Goal: Navigation & Orientation: Find specific page/section

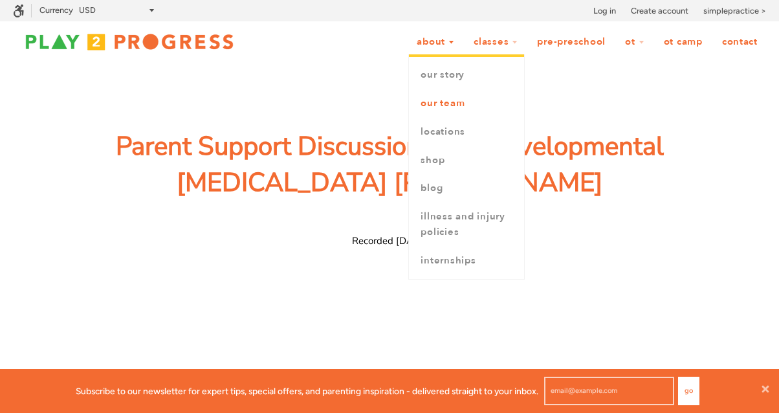
click at [445, 104] on link "Our Team" at bounding box center [466, 103] width 115 height 28
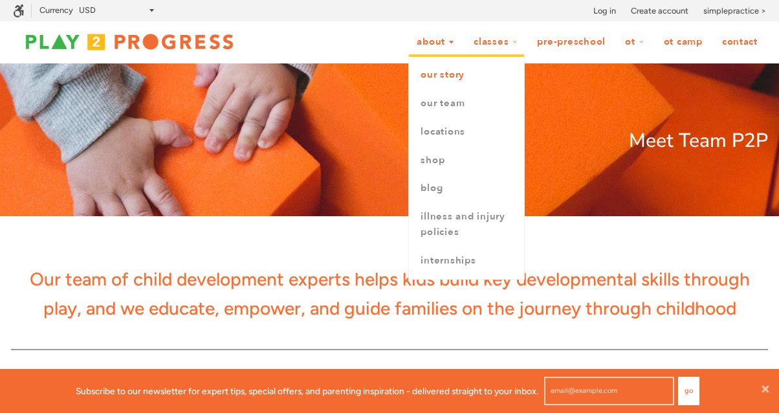
click at [449, 73] on link "Our Story" at bounding box center [466, 75] width 115 height 28
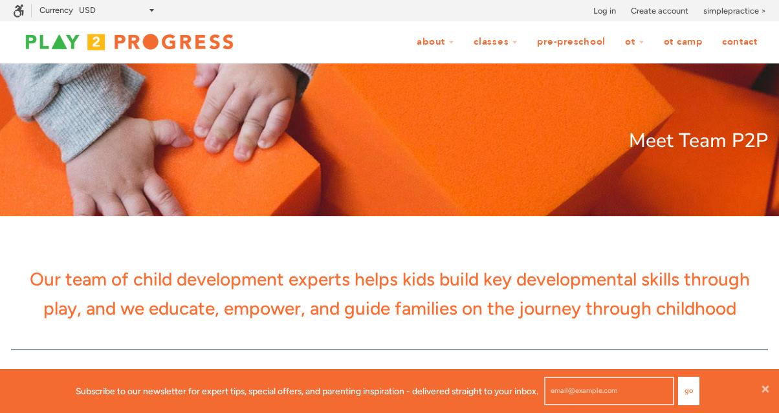
scroll to position [1, 1]
